Goal: Task Accomplishment & Management: Use online tool/utility

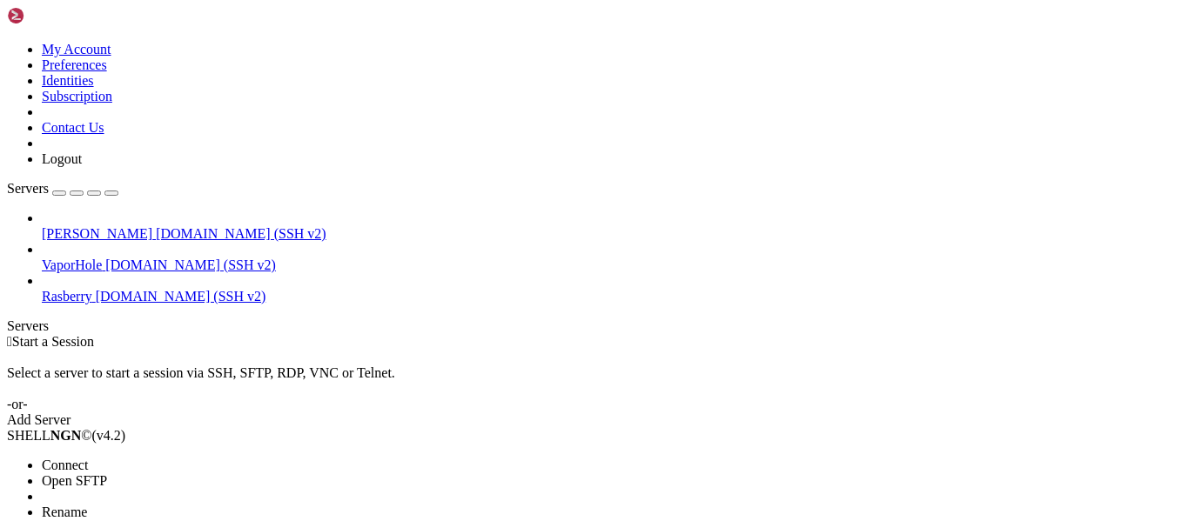
click at [72, 474] on span "Open SFTP" at bounding box center [74, 481] width 65 height 15
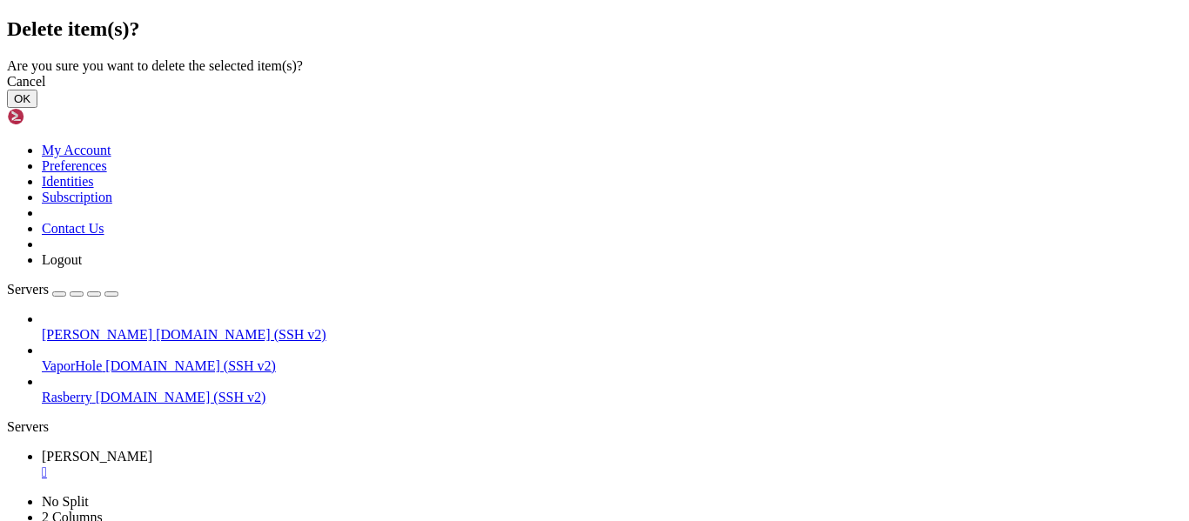
click at [37, 108] on button "OK" at bounding box center [22, 99] width 30 height 18
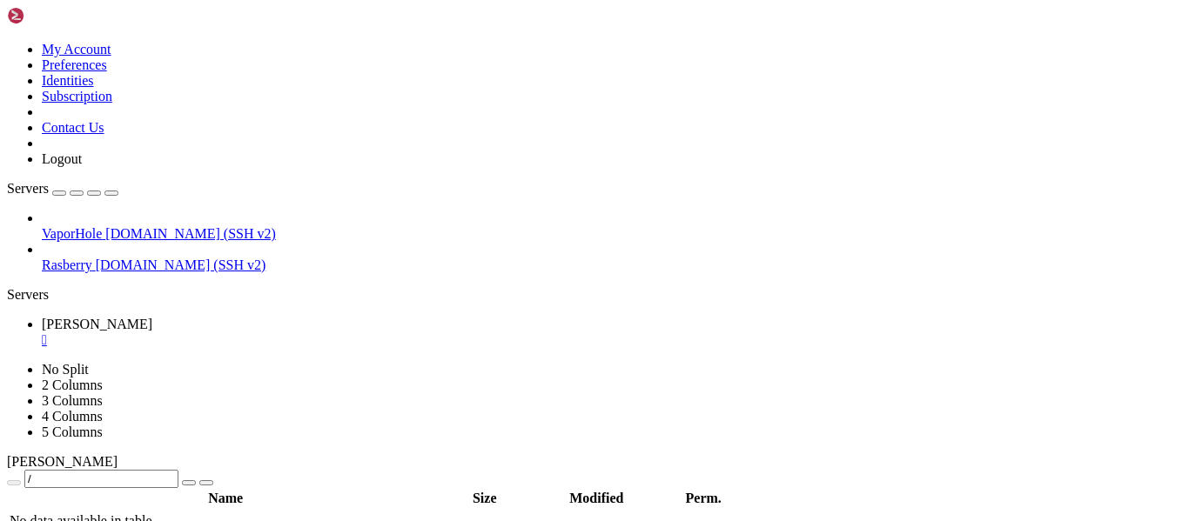
click at [102, 226] on span "VaporHole" at bounding box center [72, 233] width 60 height 15
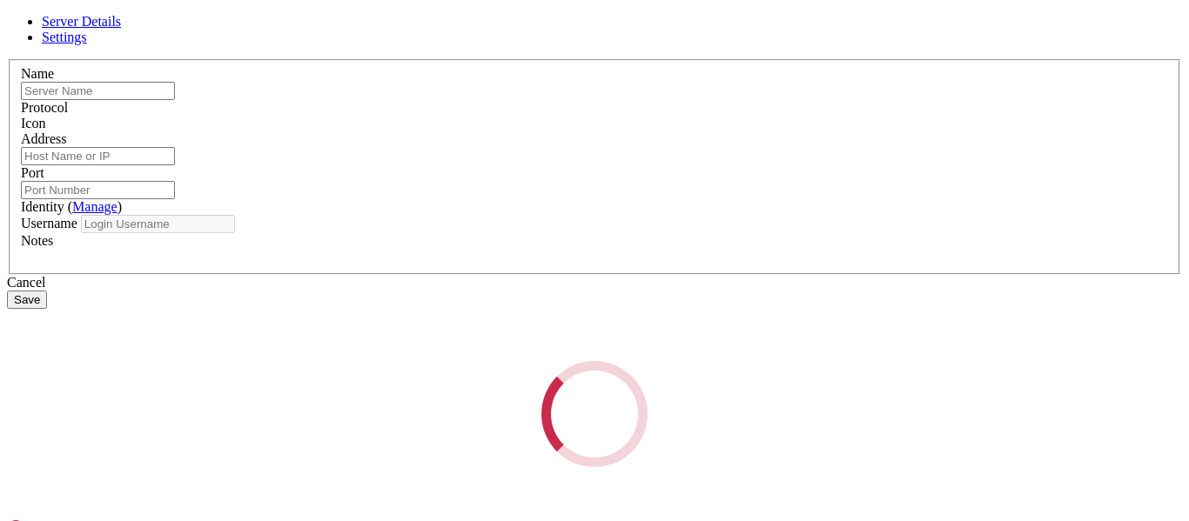
type input "VaporHole"
type input "[DOMAIN_NAME]"
type input "7990"
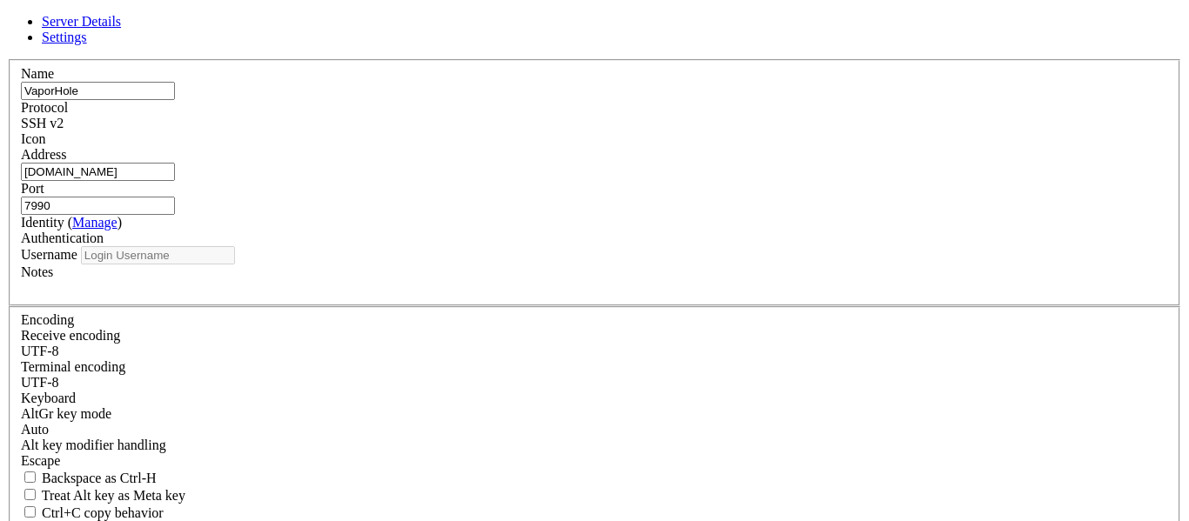
type input "userpi"
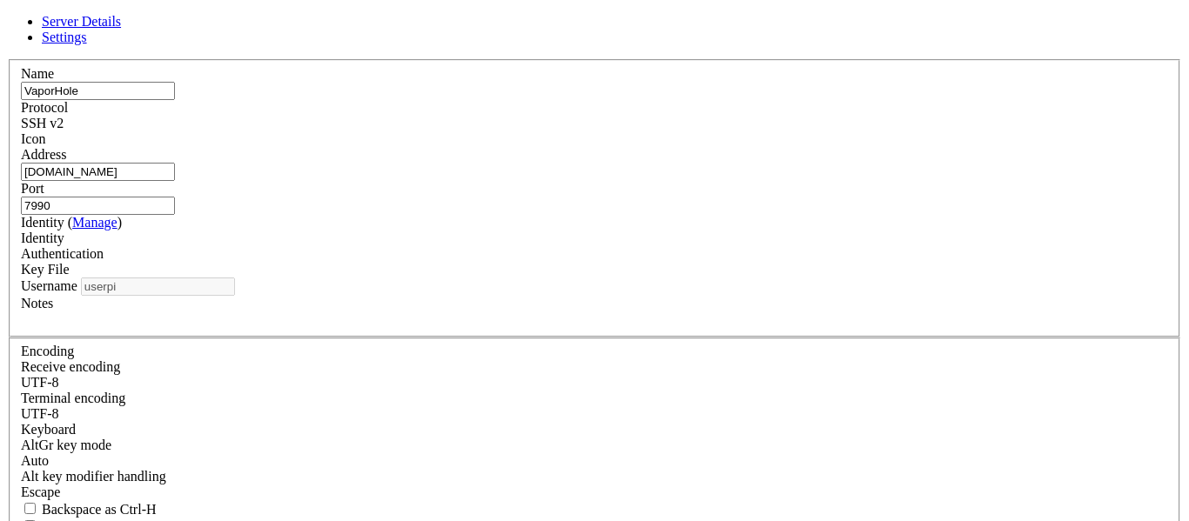
click at [528, 246] on div "Identity" at bounding box center [594, 239] width 1147 height 16
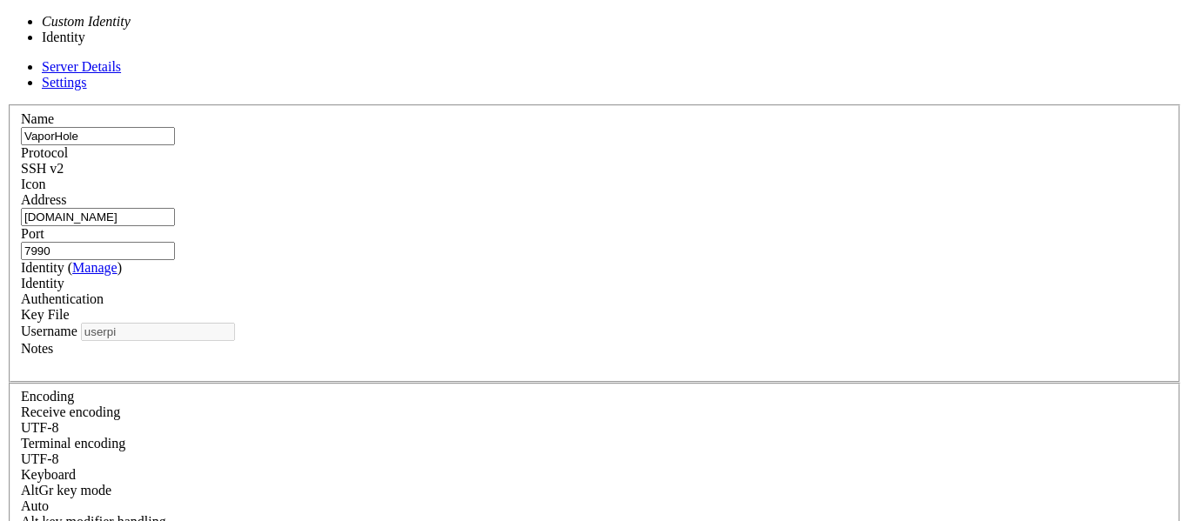
click at [528, 276] on div "Identity" at bounding box center [594, 284] width 1147 height 16
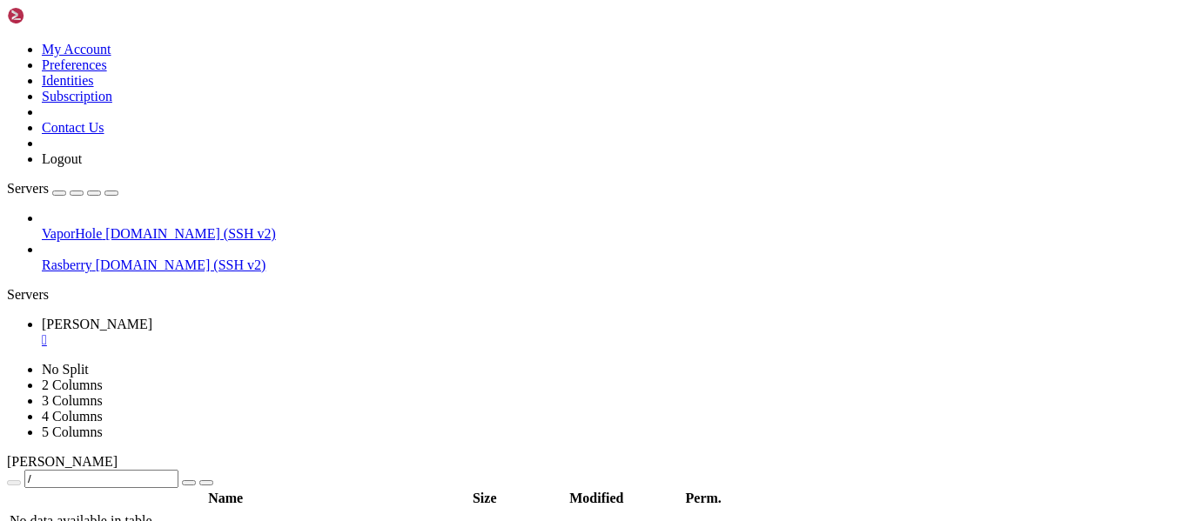
click at [178, 226] on span "[DOMAIN_NAME] (SSH v2)" at bounding box center [190, 233] width 171 height 15
click at [172, 226] on span "[DOMAIN_NAME] (SSH v2)" at bounding box center [190, 233] width 171 height 15
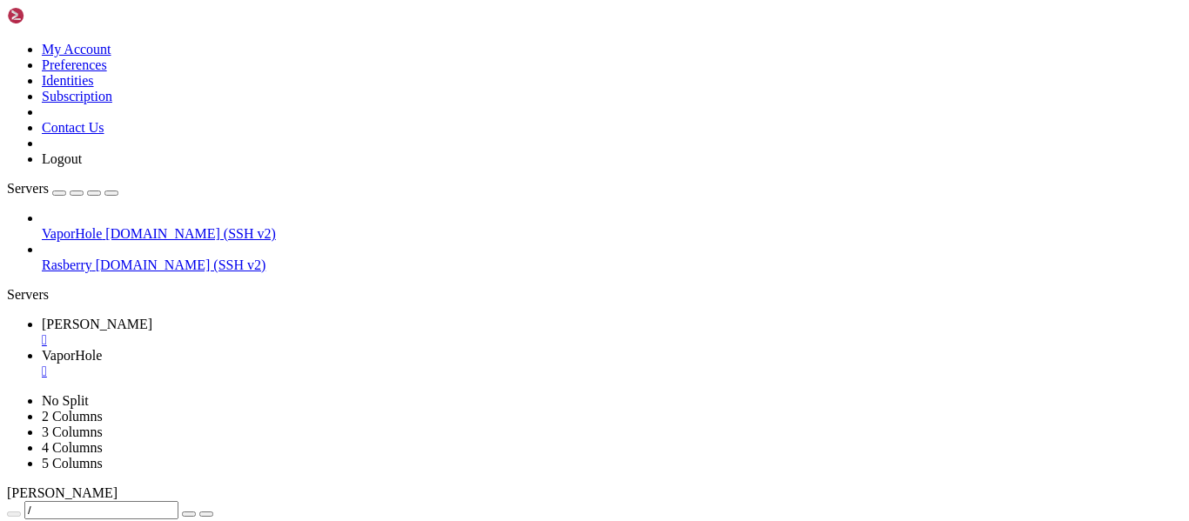
click at [77, 193] on div "button" at bounding box center [77, 193] width 0 height 0
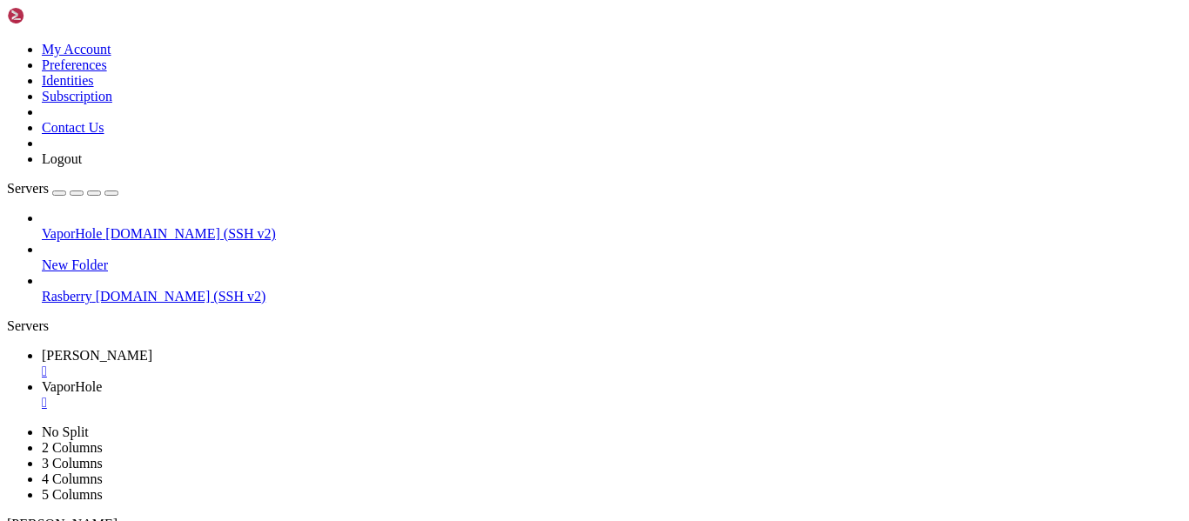
scroll to position [1003, 0]
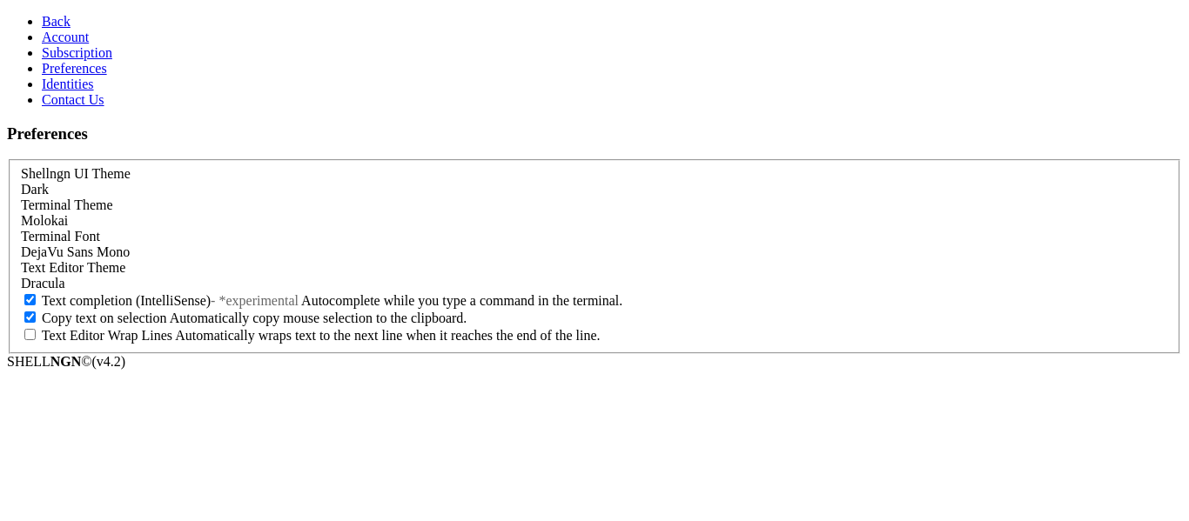
scroll to position [91, 0]
click at [42, 60] on icon at bounding box center [42, 52] width 0 height 15
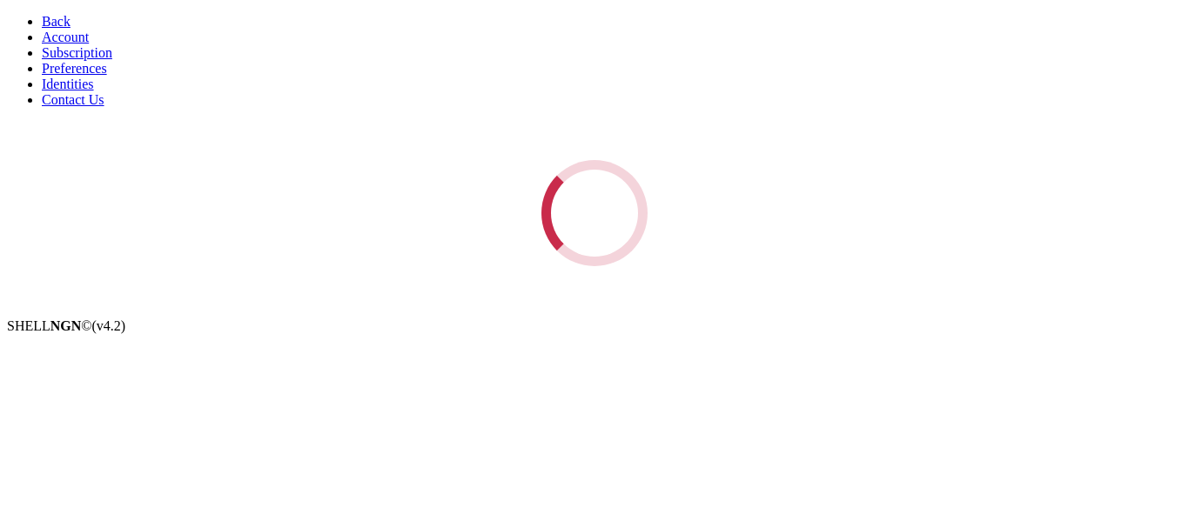
click at [43, 44] on link "Account" at bounding box center [65, 37] width 47 height 15
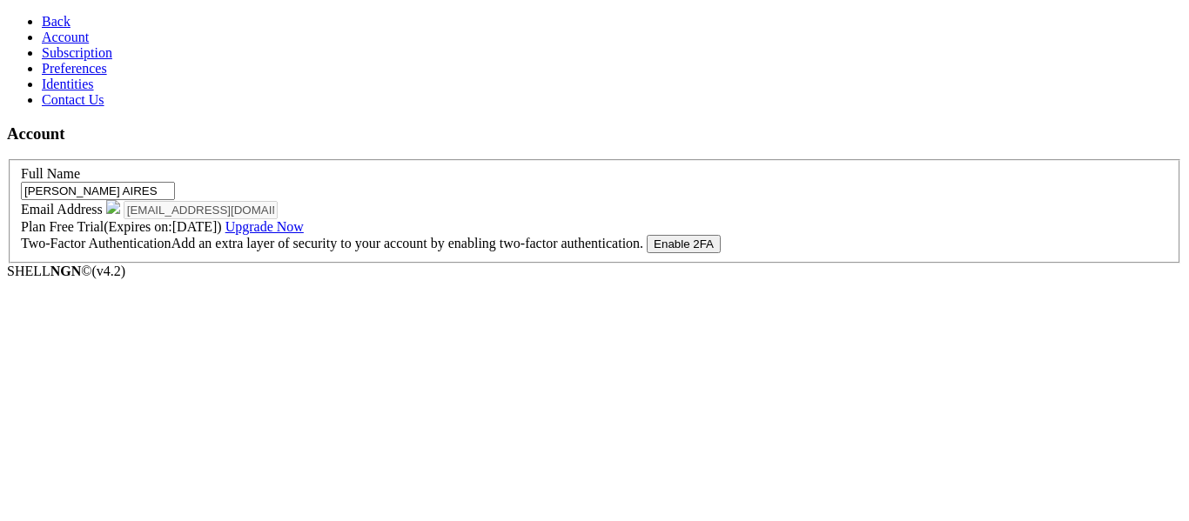
click at [42, 91] on span "Identities" at bounding box center [68, 84] width 52 height 15
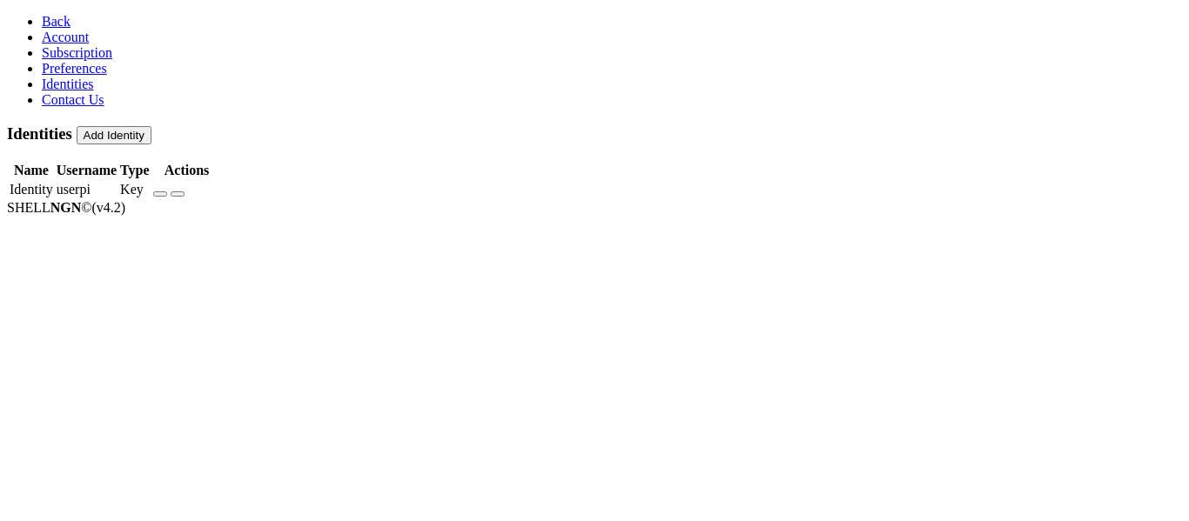
click at [42, 76] on icon at bounding box center [42, 68] width 0 height 15
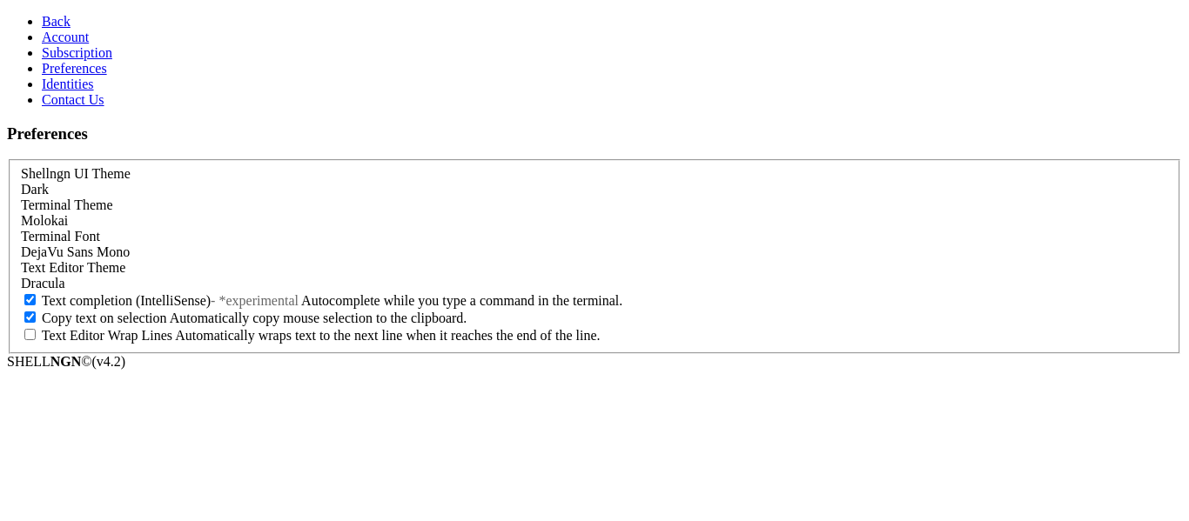
click at [45, 91] on span "Identities" at bounding box center [68, 84] width 52 height 15
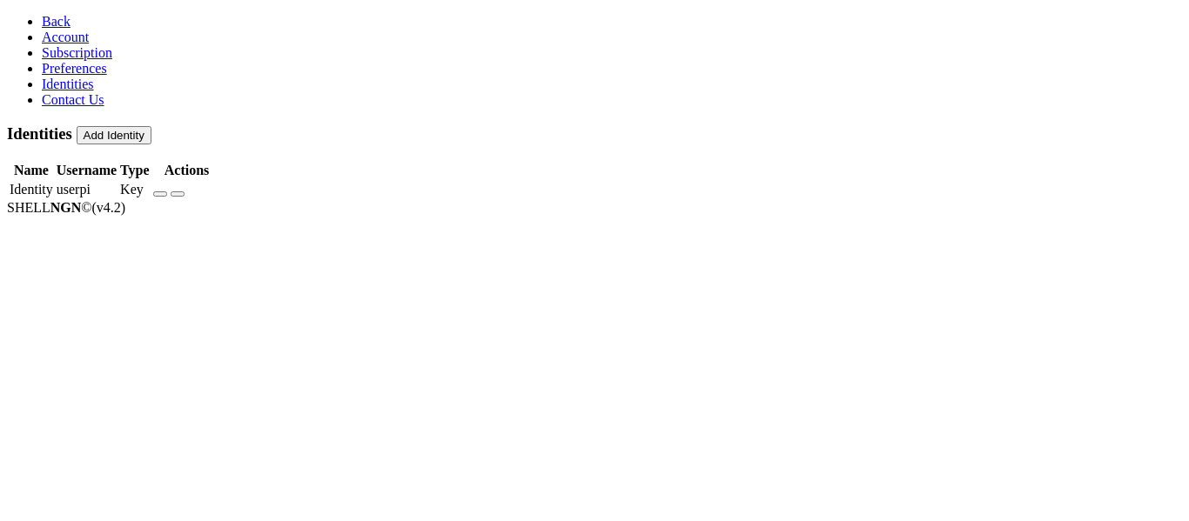
click at [42, 107] on span "Contact Us" at bounding box center [73, 99] width 63 height 15
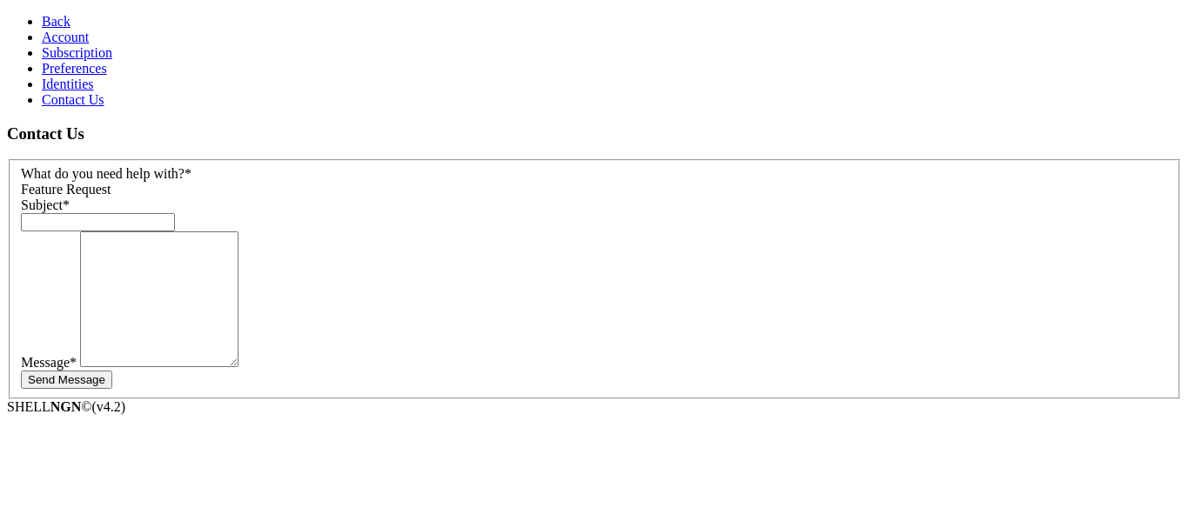
click at [42, 44] on span "Account" at bounding box center [65, 37] width 47 height 15
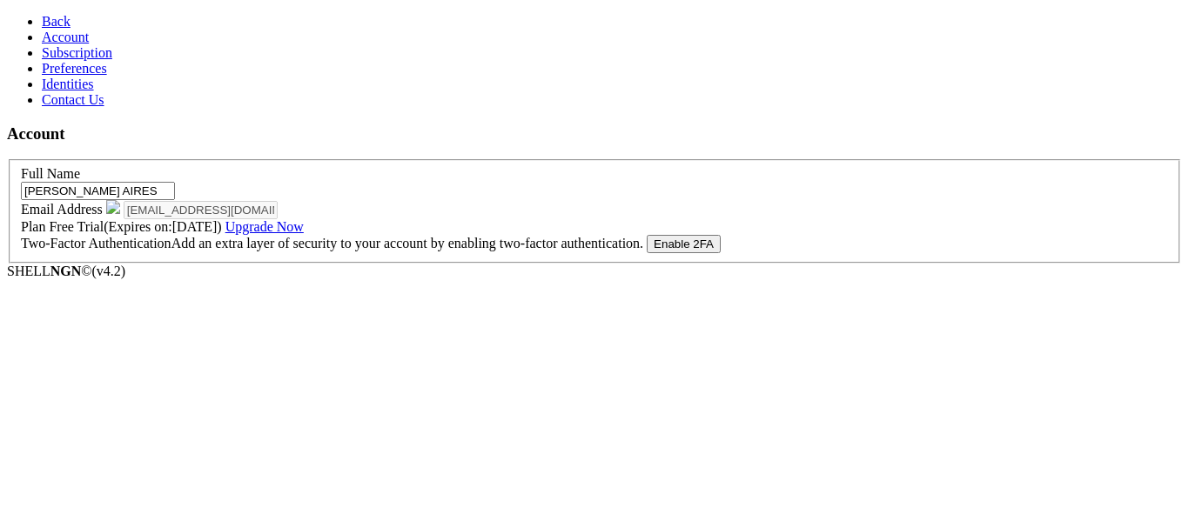
click at [42, 60] on span "Subscription" at bounding box center [77, 52] width 71 height 15
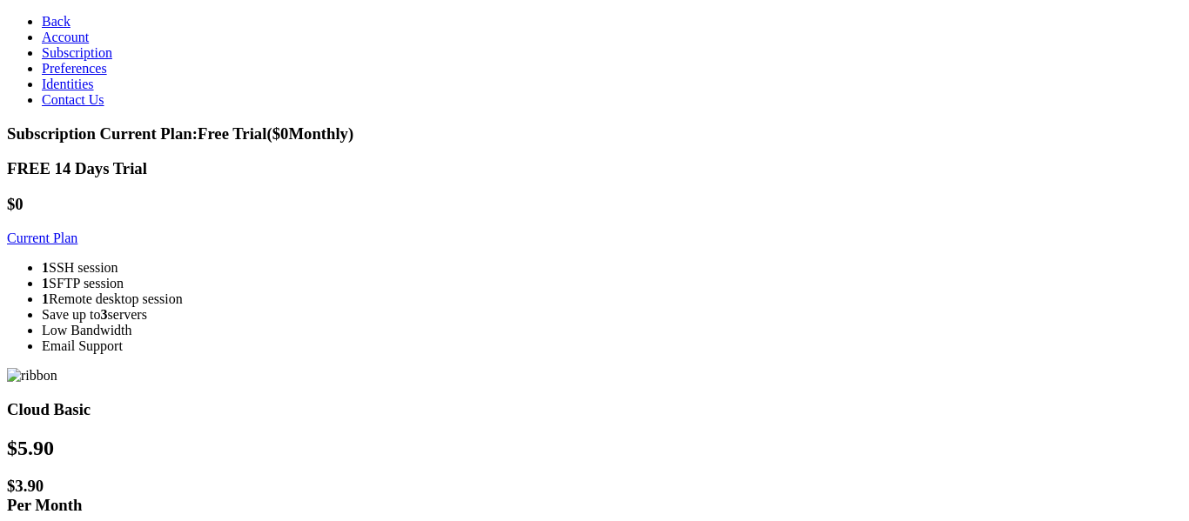
click at [42, 44] on link "Account" at bounding box center [65, 37] width 47 height 15
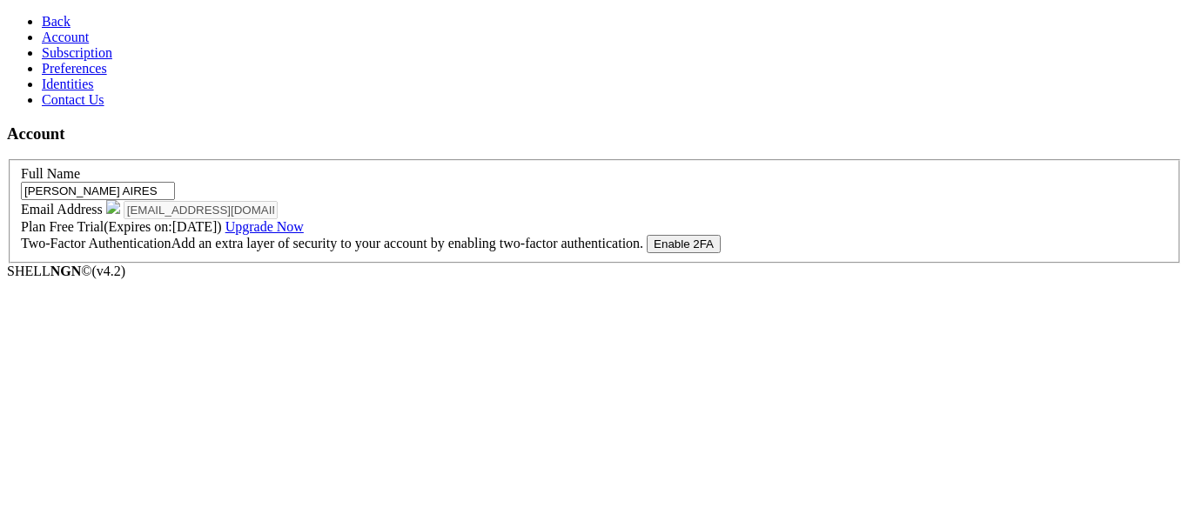
click at [42, 14] on icon at bounding box center [42, 21] width 0 height 15
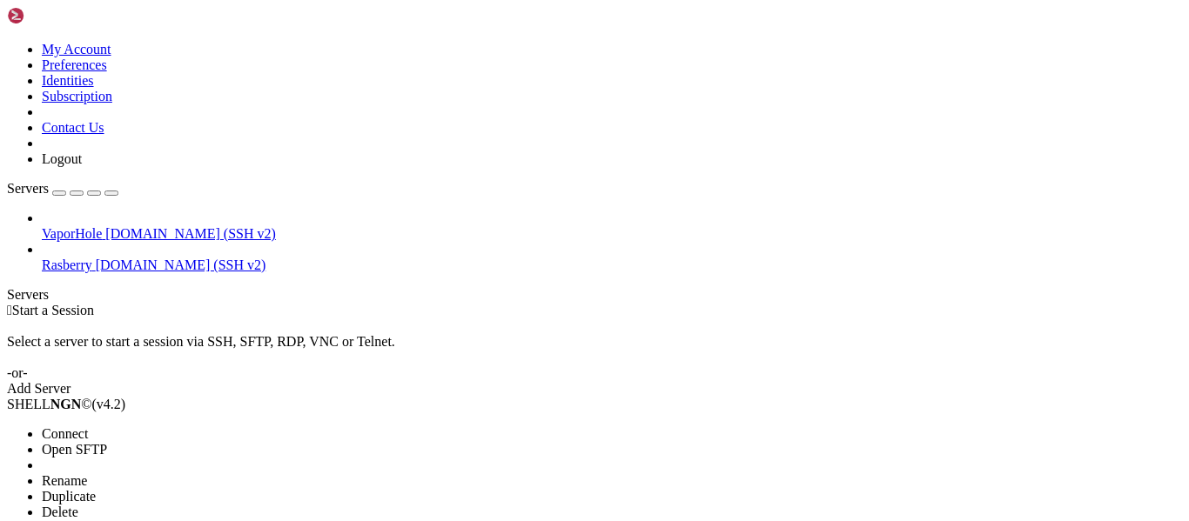
click at [190, 427] on li "Connect" at bounding box center [121, 435] width 158 height 16
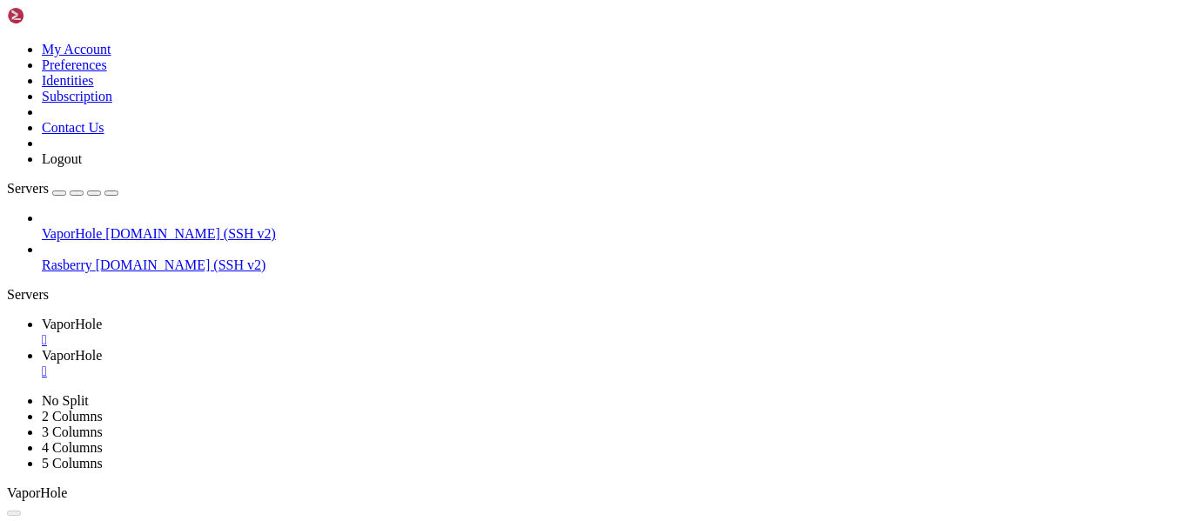
click at [102, 317] on span "VaporHole" at bounding box center [72, 324] width 60 height 15
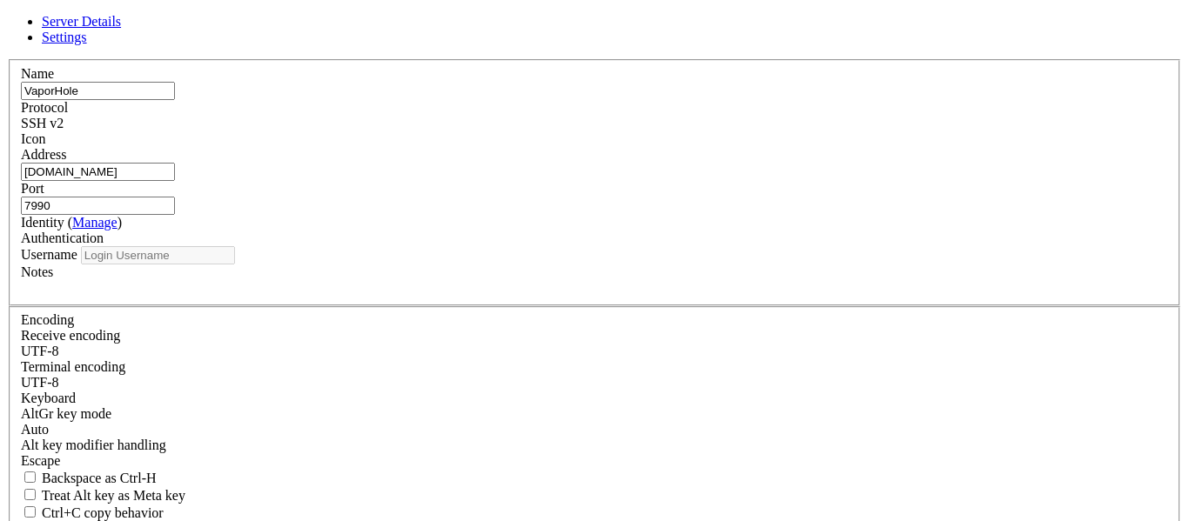
type input "userpi"
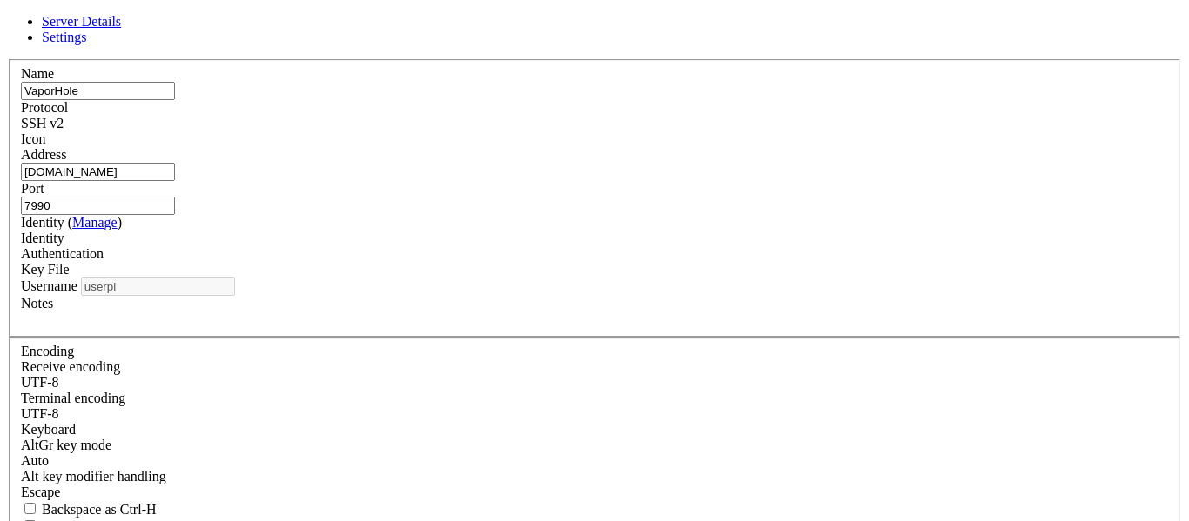
click at [87, 44] on span "Settings" at bounding box center [64, 37] width 45 height 15
click at [121, 29] on link "Server Details" at bounding box center [81, 21] width 79 height 15
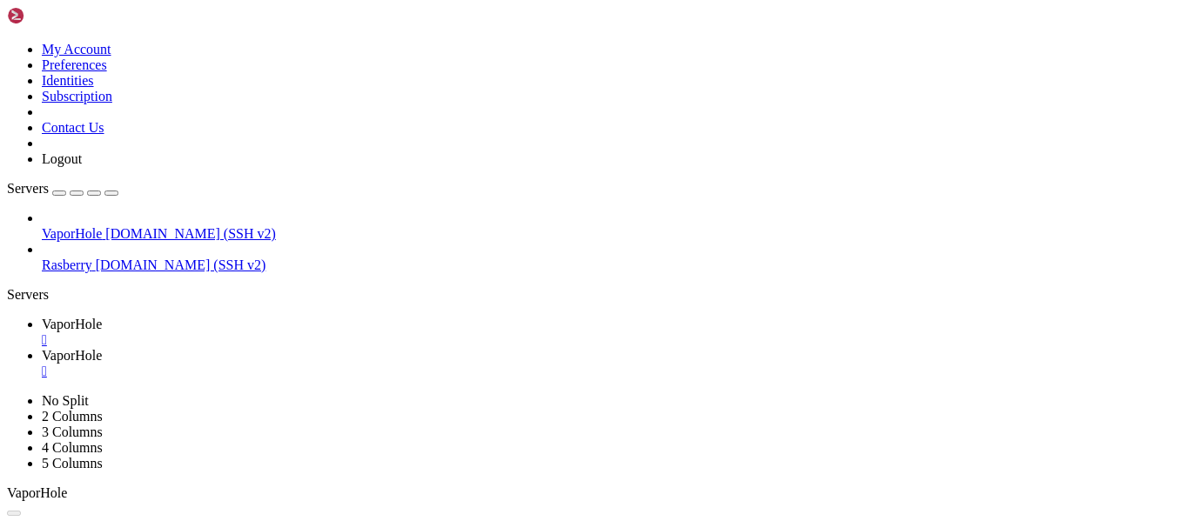
click at [102, 348] on span "VaporHole" at bounding box center [72, 355] width 60 height 15
click at [445, 364] on div "" at bounding box center [612, 372] width 1140 height 16
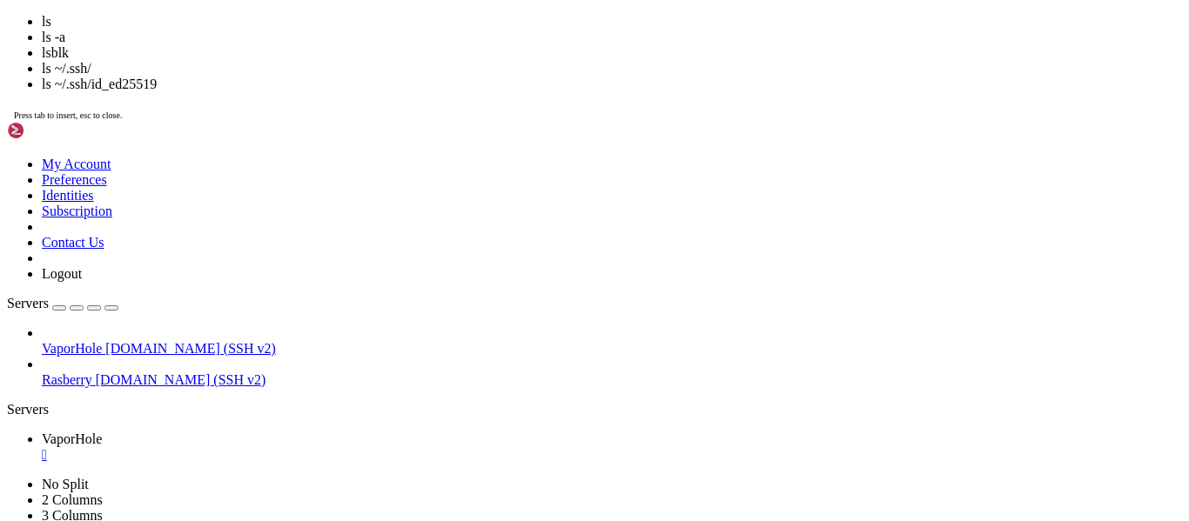
scroll to position [674, 0]
